Goal: Task Accomplishment & Management: Manage account settings

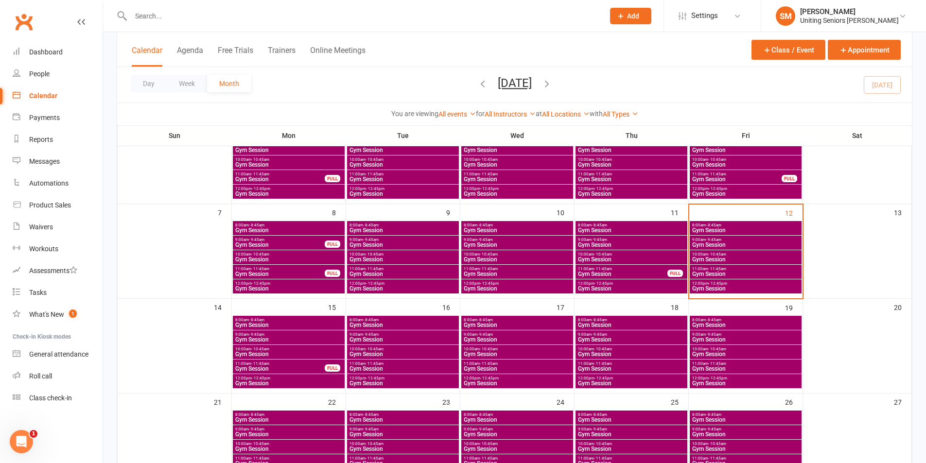
click at [718, 244] on span "Gym Session" at bounding box center [745, 245] width 108 height 6
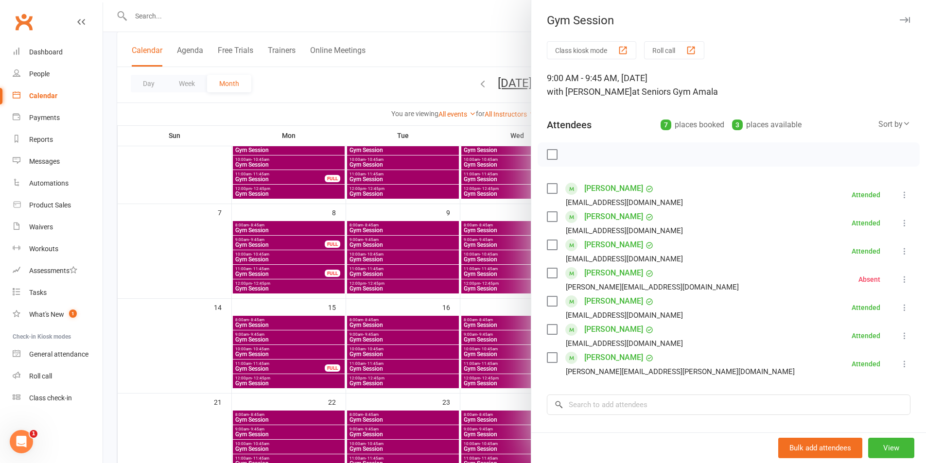
click at [420, 239] on div at bounding box center [514, 231] width 823 height 463
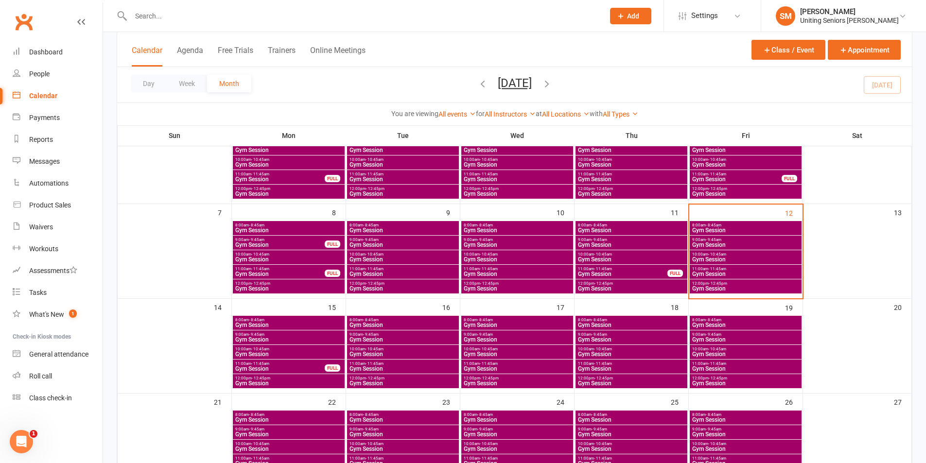
click at [730, 256] on span "10:00am - 10:45am" at bounding box center [745, 254] width 108 height 4
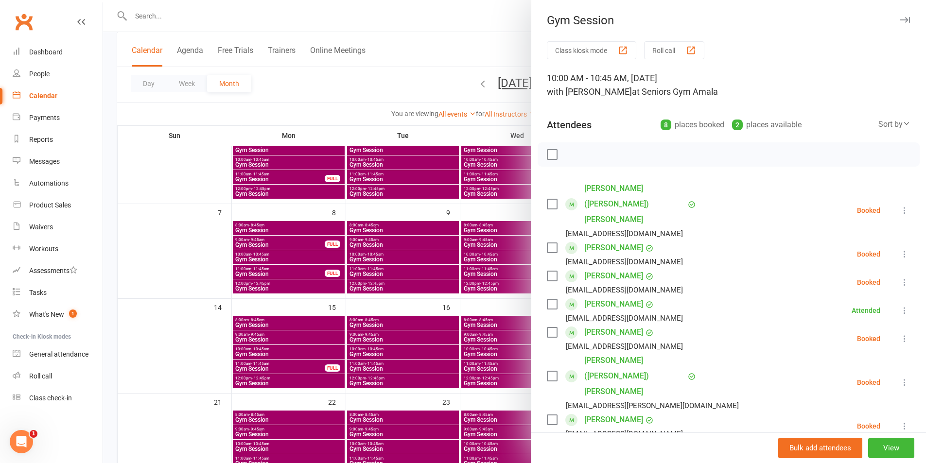
scroll to position [49, 0]
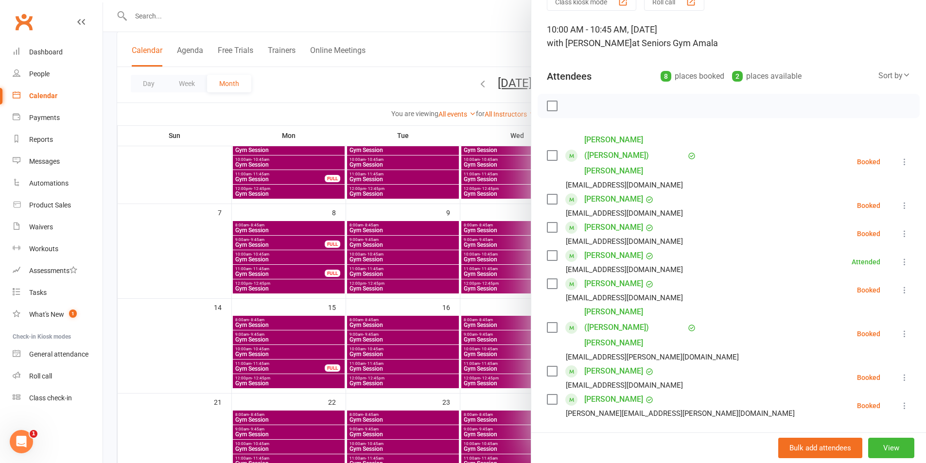
click at [664, 436] on input "search" at bounding box center [728, 446] width 363 height 20
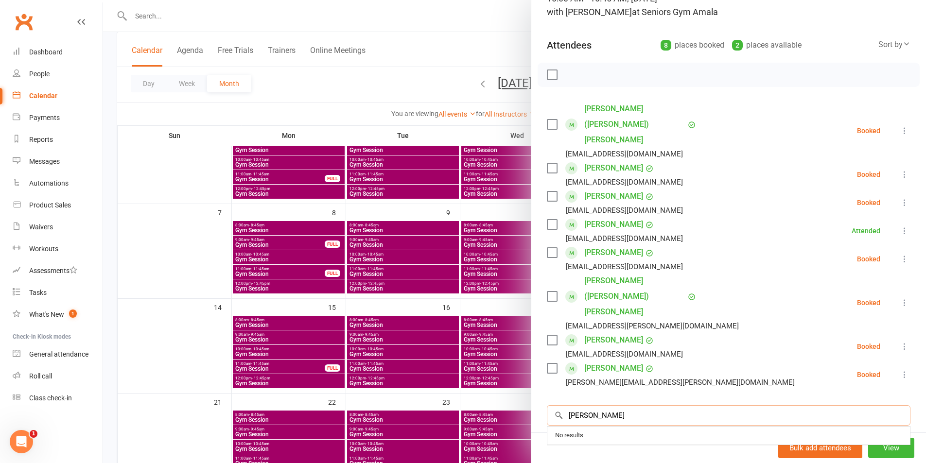
scroll to position [97, 0]
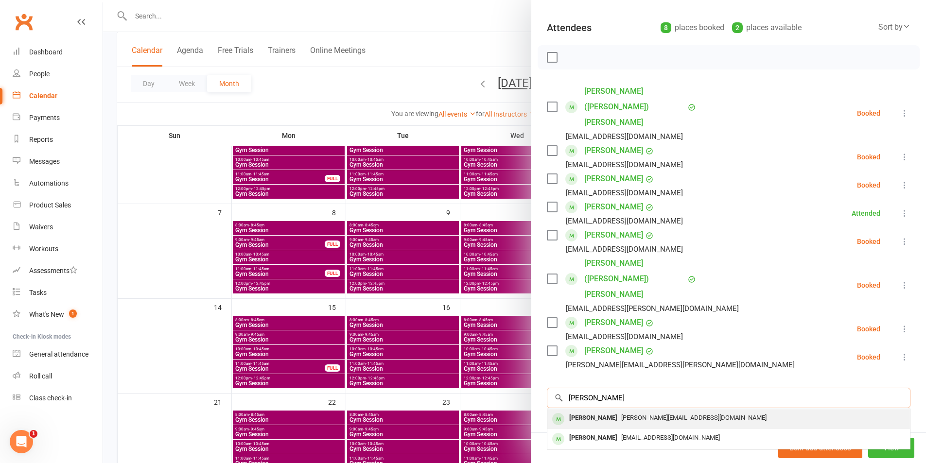
type input "[PERSON_NAME]"
click at [652, 414] on span "[PERSON_NAME][EMAIL_ADDRESS][DOMAIN_NAME]" at bounding box center [693, 417] width 145 height 7
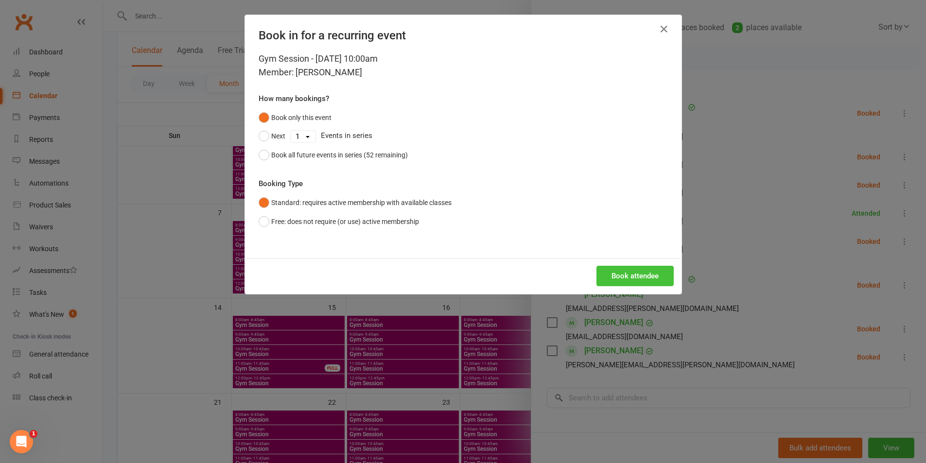
click at [617, 272] on button "Book attendee" at bounding box center [634, 276] width 77 height 20
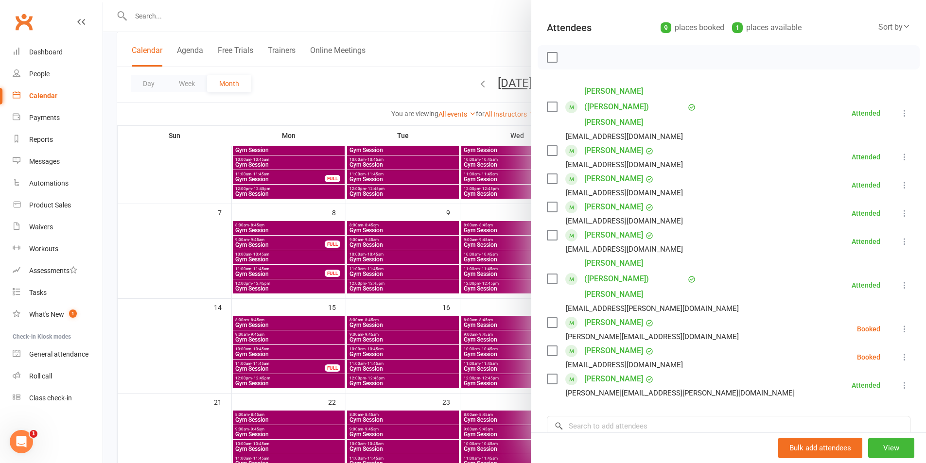
click at [169, 173] on div at bounding box center [514, 231] width 823 height 463
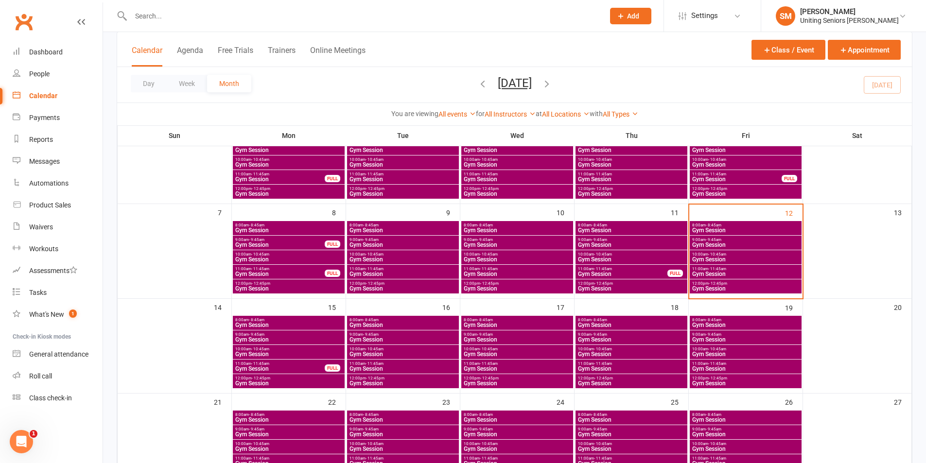
click at [242, 11] on input "text" at bounding box center [362, 16] width 469 height 14
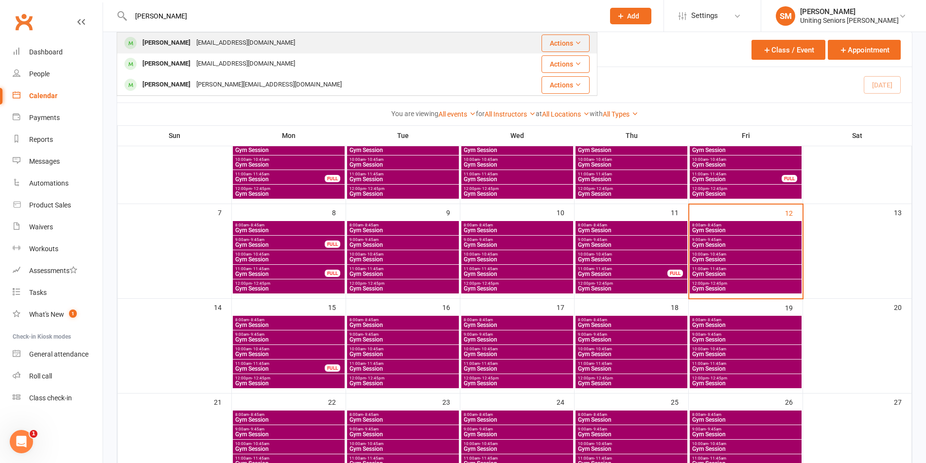
type input "[PERSON_NAME]"
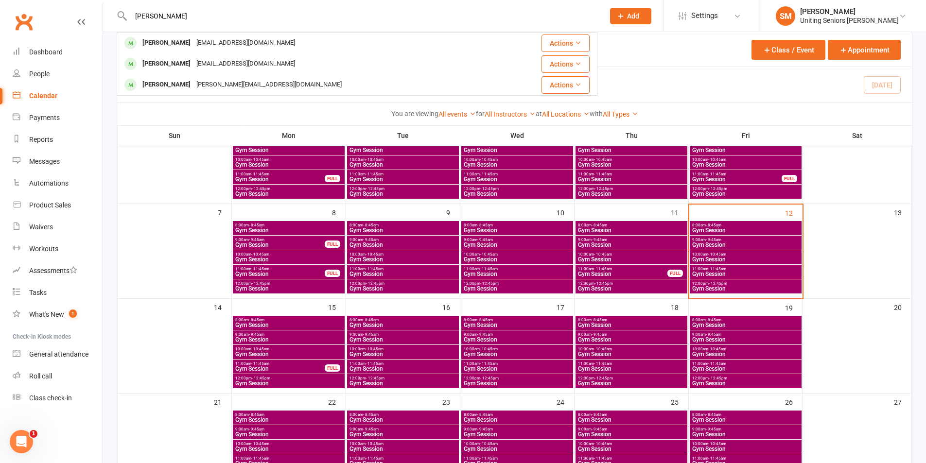
click at [212, 49] on div "[EMAIL_ADDRESS][DOMAIN_NAME]" at bounding box center [245, 43] width 104 height 14
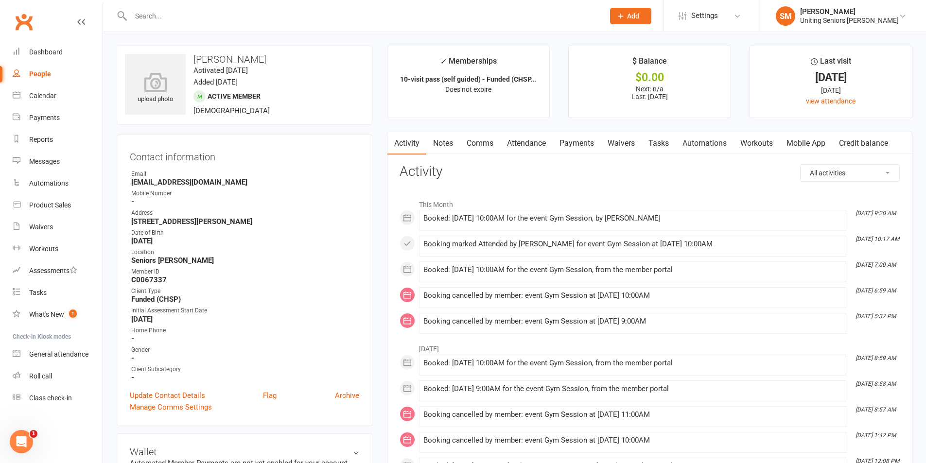
click at [804, 147] on link "Mobile App" at bounding box center [805, 143] width 52 height 22
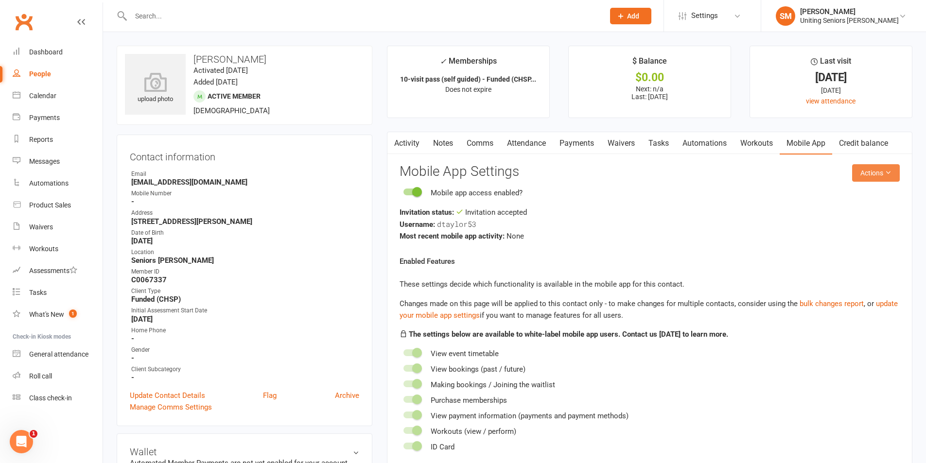
click at [863, 178] on button "Actions" at bounding box center [876, 172] width 48 height 17
click at [855, 194] on link "Send invitation email" at bounding box center [843, 194] width 96 height 19
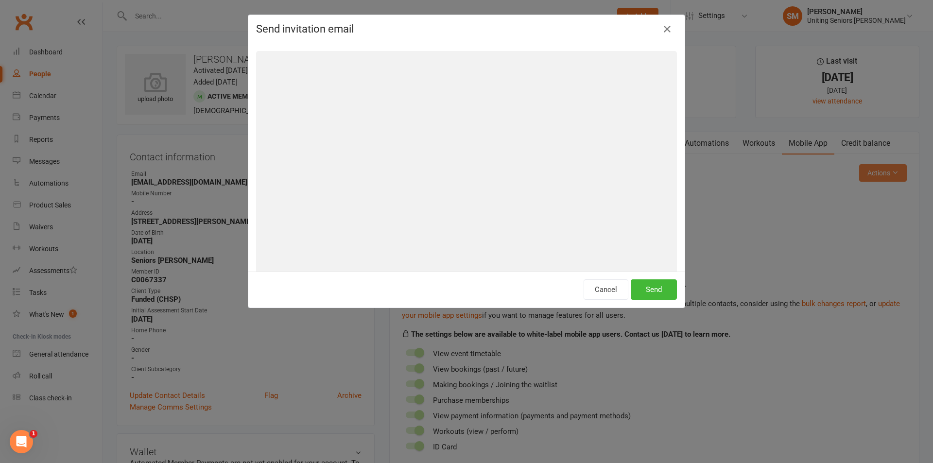
click at [866, 178] on div "Send invitation email Cancel Send" at bounding box center [466, 231] width 933 height 463
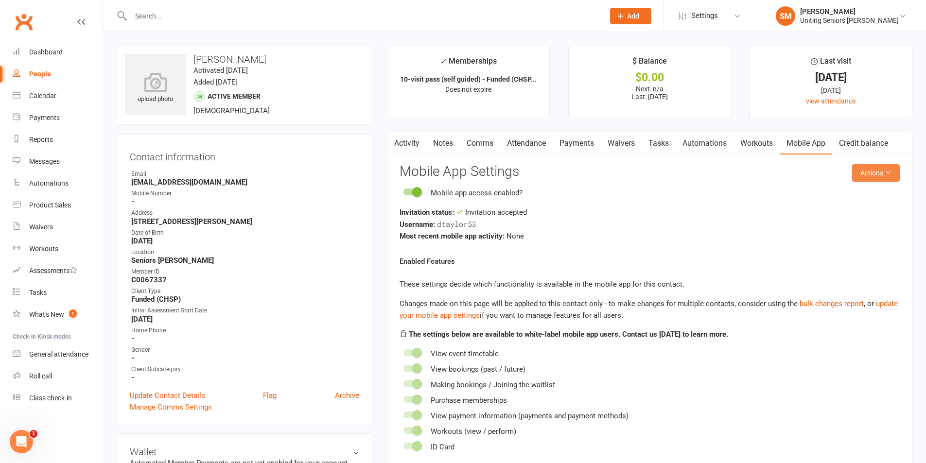
click at [876, 171] on button "Actions" at bounding box center [876, 172] width 48 height 17
click at [840, 193] on link "Send invitation email" at bounding box center [843, 194] width 96 height 19
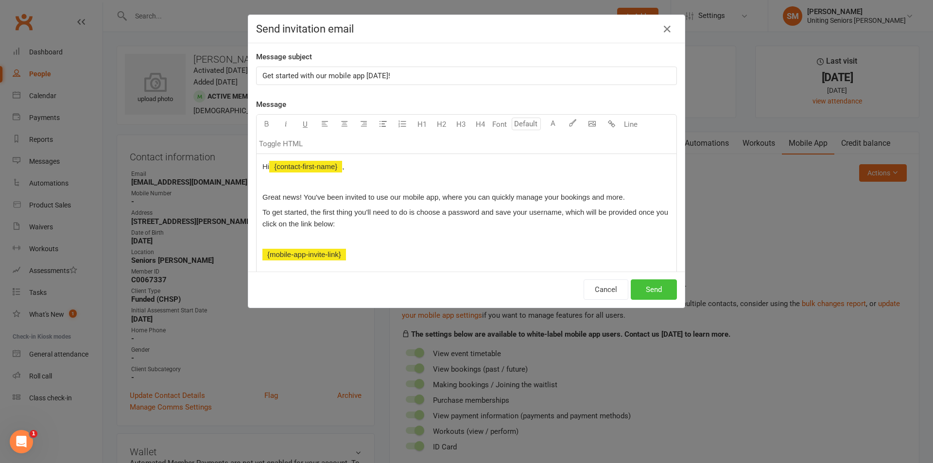
click at [647, 293] on button "Send" at bounding box center [654, 289] width 46 height 20
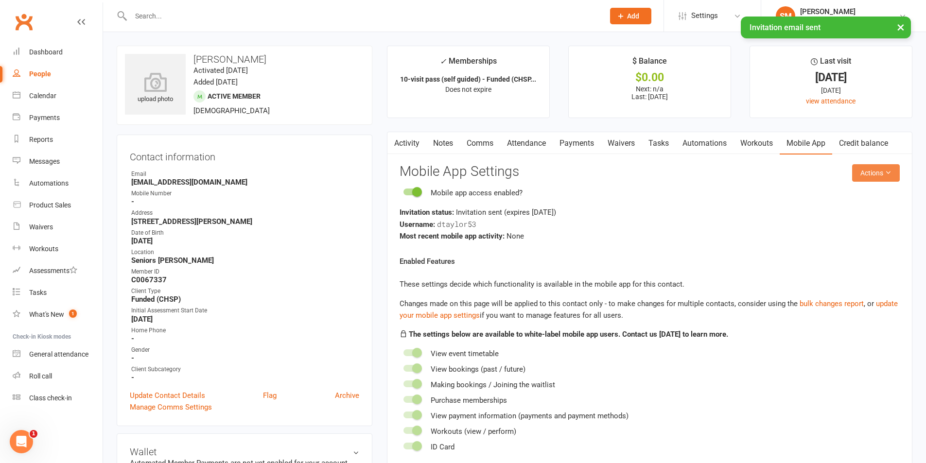
click at [885, 173] on icon at bounding box center [887, 172] width 7 height 7
click at [867, 209] on link "Send invitation SMS" at bounding box center [843, 214] width 96 height 19
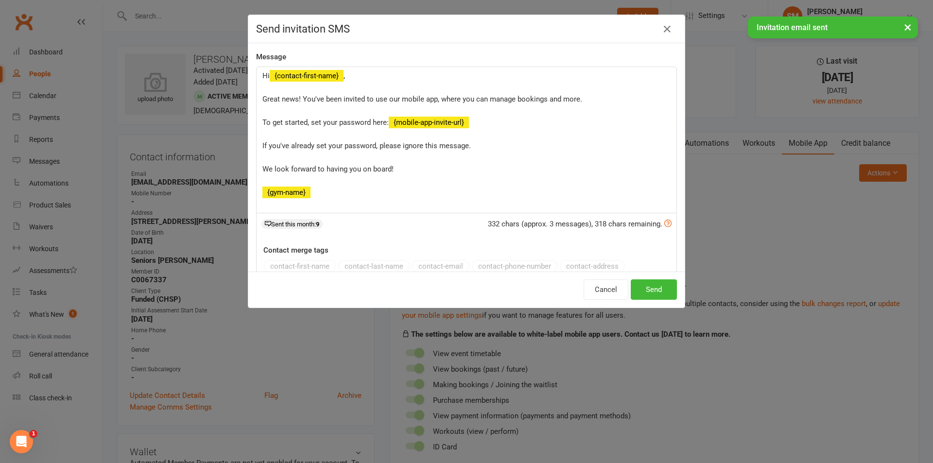
click at [672, 278] on div "Cancel Send" at bounding box center [466, 290] width 436 height 36
click at [670, 287] on button "Send" at bounding box center [654, 289] width 46 height 20
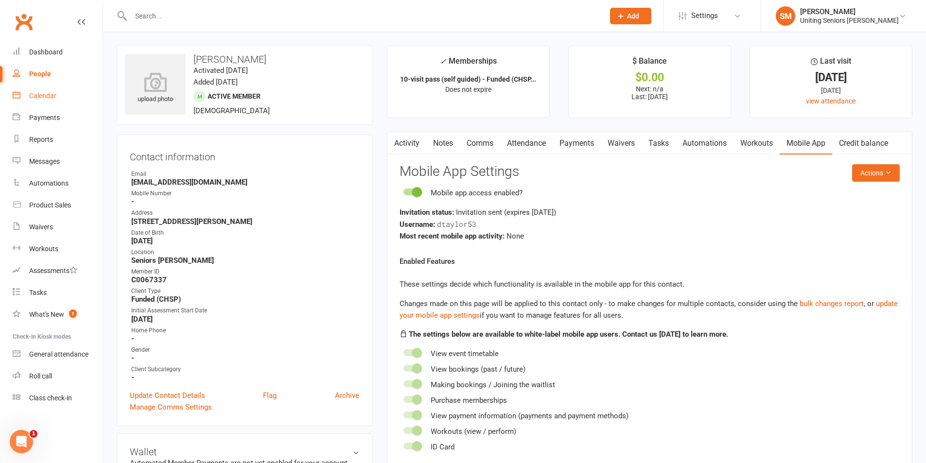
click at [44, 98] on div "Calendar" at bounding box center [42, 96] width 27 height 8
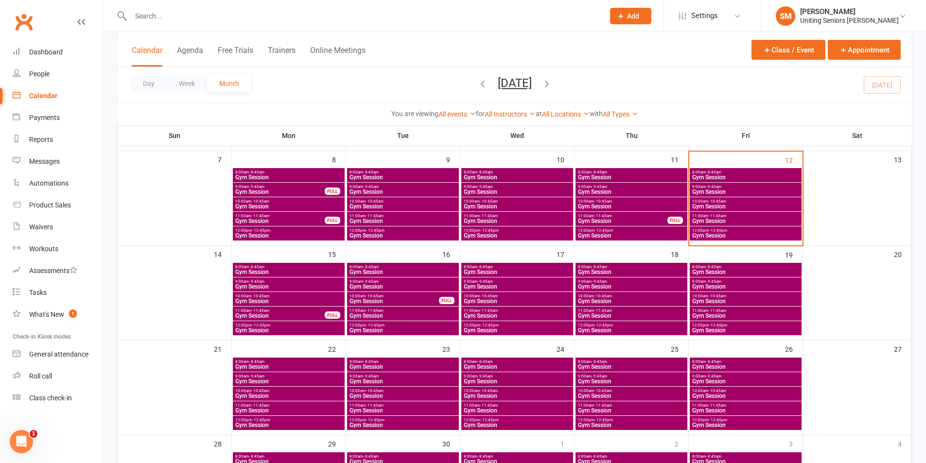
scroll to position [148, 0]
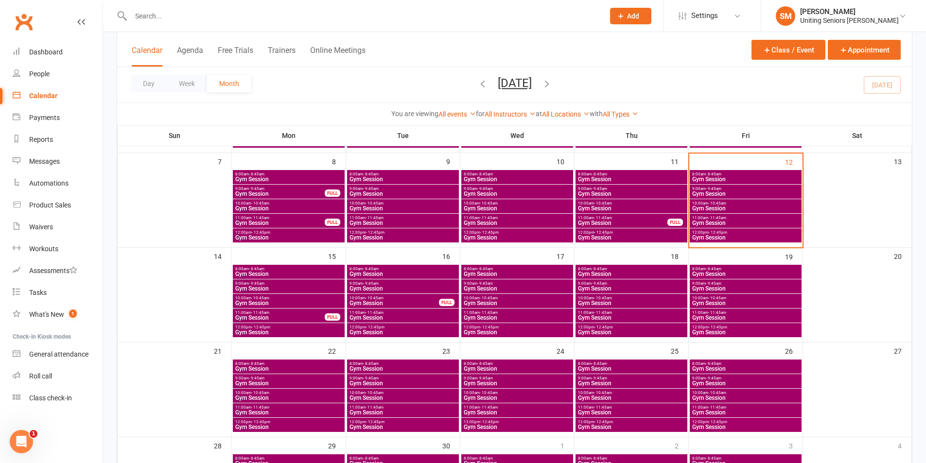
click at [706, 221] on span "Gym Session" at bounding box center [745, 223] width 108 height 6
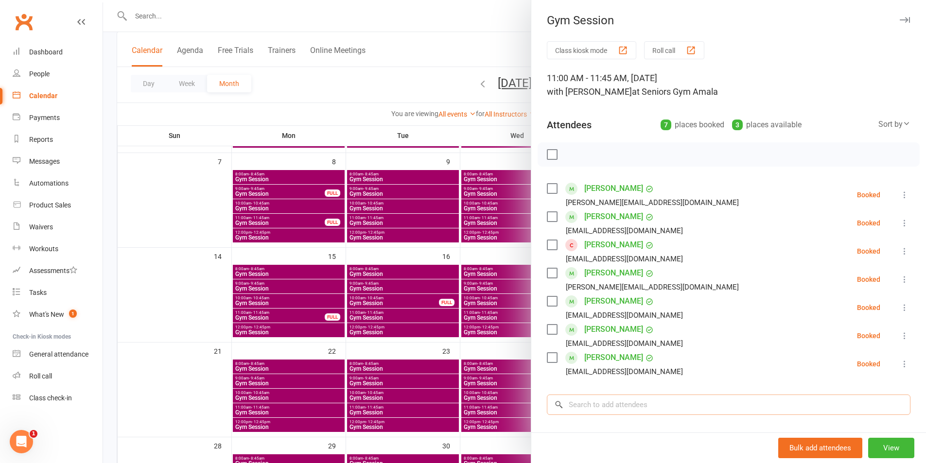
click at [607, 397] on input "search" at bounding box center [728, 405] width 363 height 20
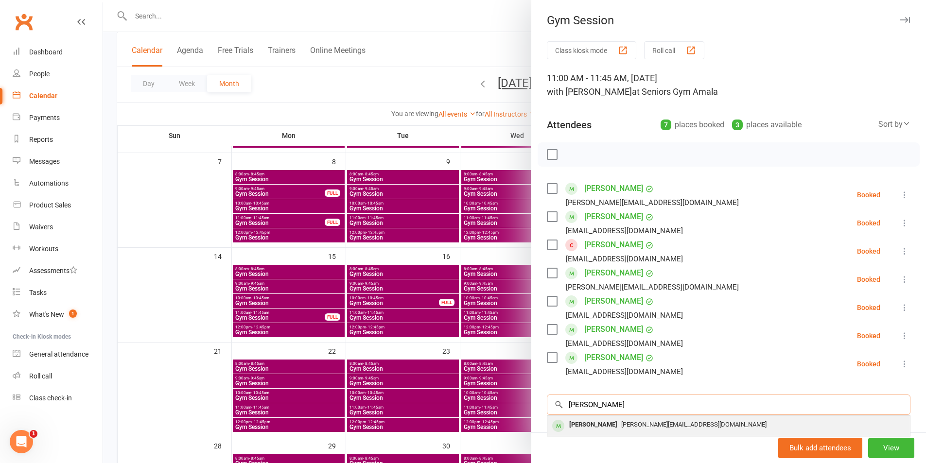
type input "[PERSON_NAME]"
click at [652, 420] on div "[PERSON_NAME][EMAIL_ADDRESS][DOMAIN_NAME]" at bounding box center [728, 425] width 355 height 14
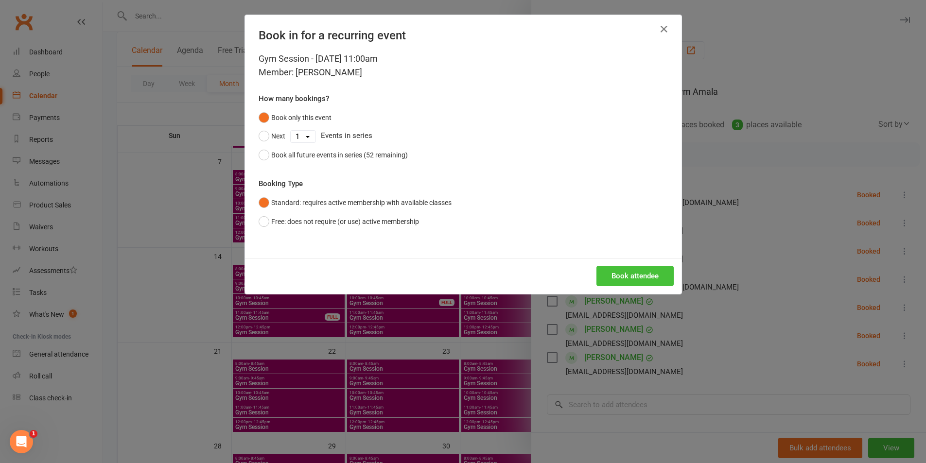
click at [622, 271] on button "Book attendee" at bounding box center [634, 276] width 77 height 20
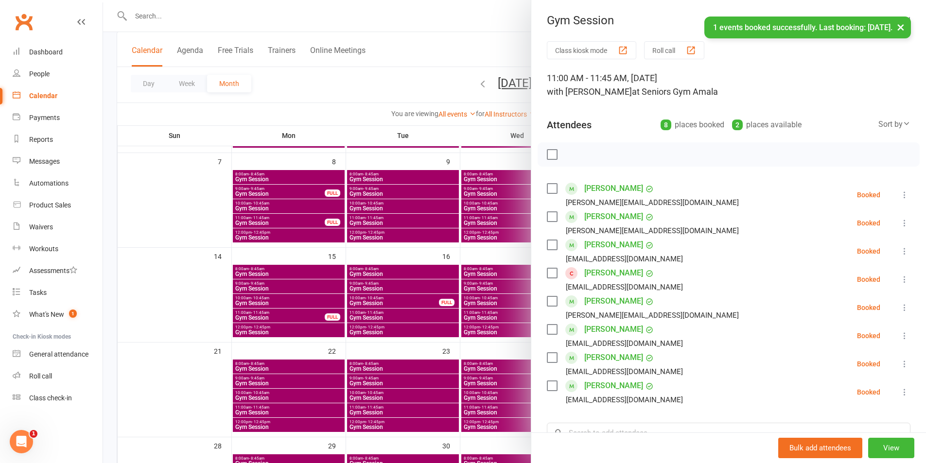
click at [893, 272] on li "[PERSON_NAME] [PERSON_NAME][EMAIL_ADDRESS][DOMAIN_NAME] Booked More info Remove…" at bounding box center [728, 279] width 363 height 28
drag, startPoint x: 893, startPoint y: 278, endPoint x: 884, endPoint y: 290, distance: 14.7
click at [899, 278] on icon at bounding box center [904, 280] width 10 height 10
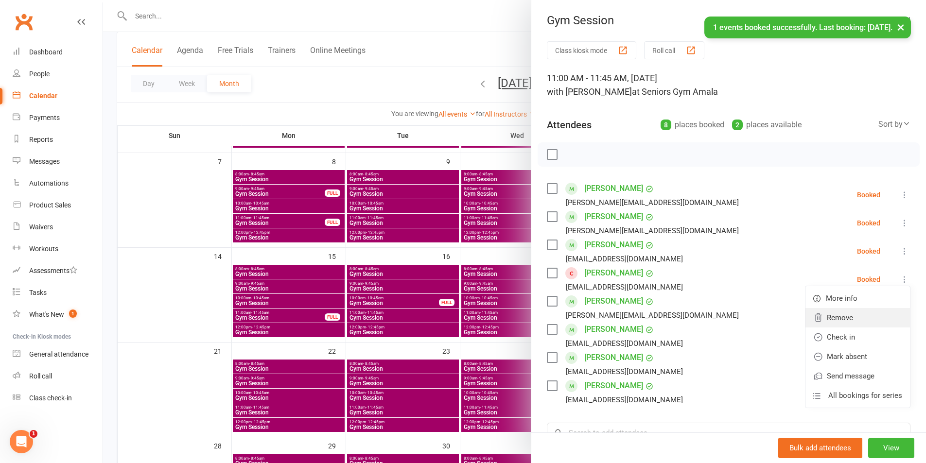
click at [843, 316] on link "Remove" at bounding box center [857, 317] width 104 height 19
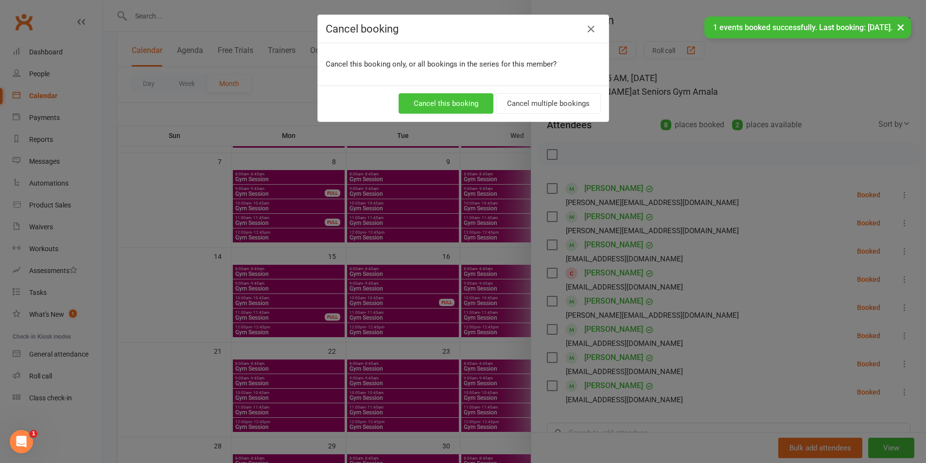
drag, startPoint x: 450, startPoint y: 105, endPoint x: 582, endPoint y: 256, distance: 200.4
click at [450, 105] on button "Cancel this booking" at bounding box center [445, 103] width 95 height 20
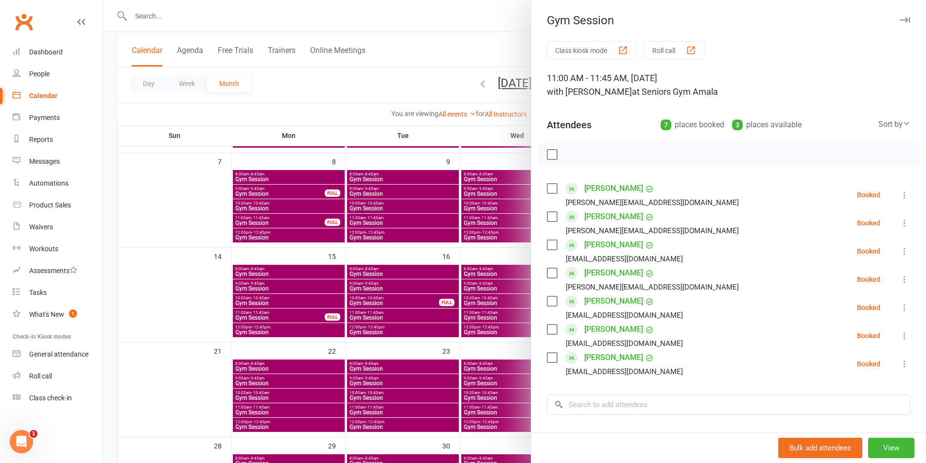
click at [899, 222] on icon at bounding box center [904, 223] width 10 height 10
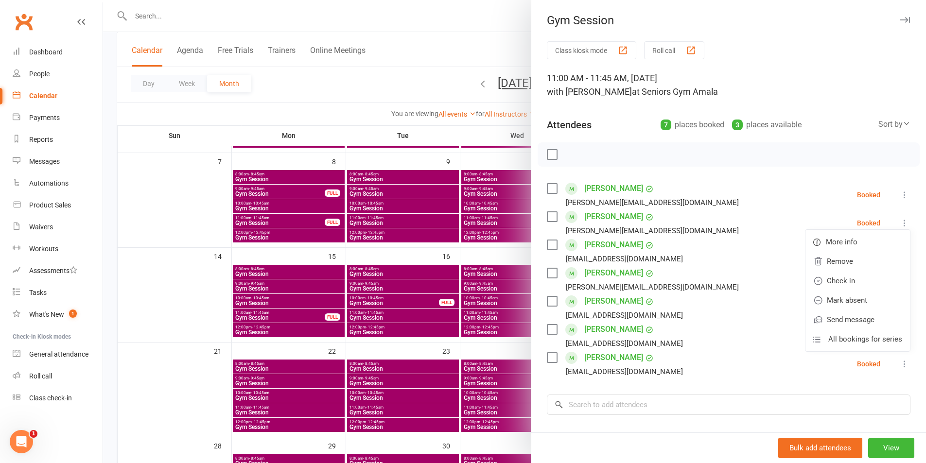
click at [848, 279] on link "Check in" at bounding box center [857, 280] width 104 height 19
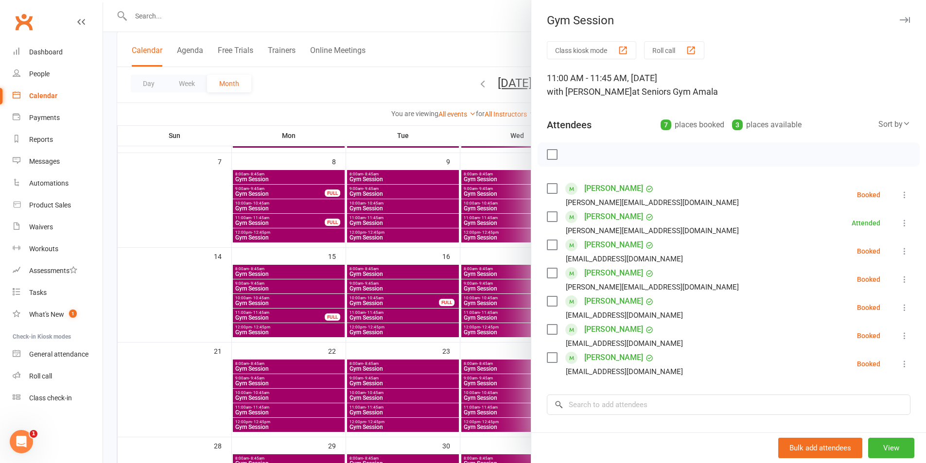
click at [487, 274] on div at bounding box center [514, 231] width 823 height 463
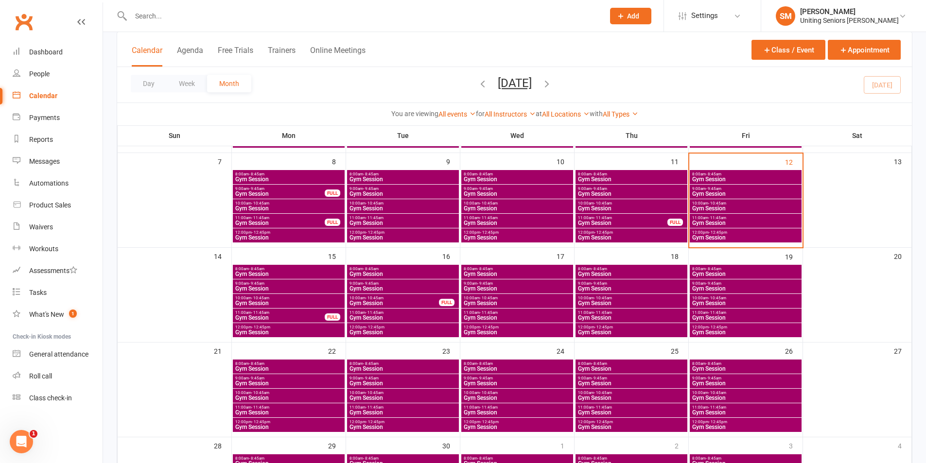
click at [732, 206] on span "Gym Session" at bounding box center [745, 209] width 108 height 6
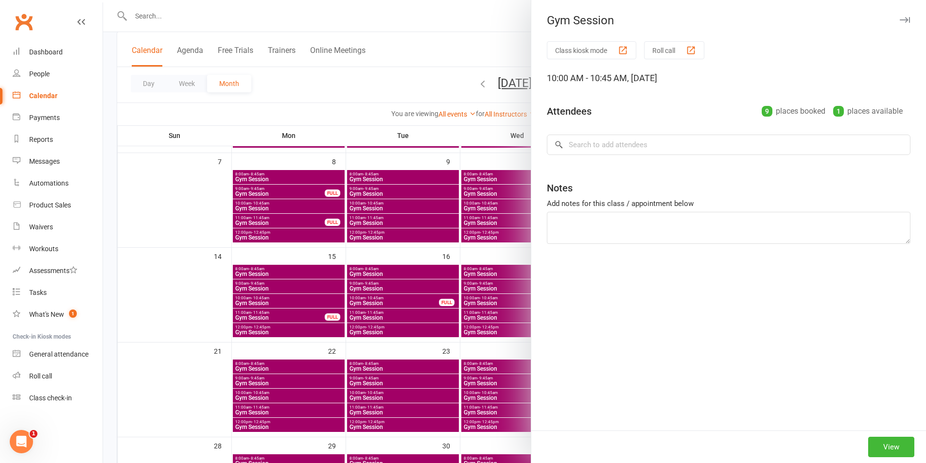
click at [500, 233] on div at bounding box center [514, 231] width 823 height 463
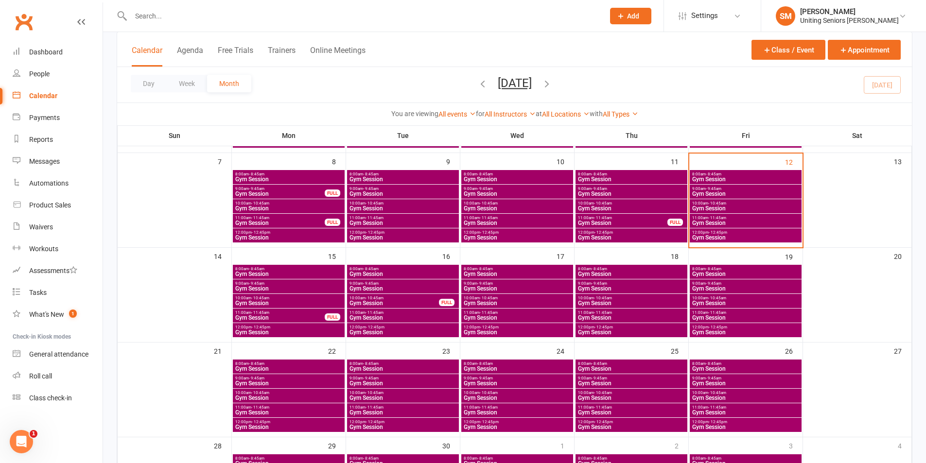
click at [763, 219] on span "11:00am - 11:45am" at bounding box center [745, 218] width 108 height 4
